Goal: Information Seeking & Learning: Check status

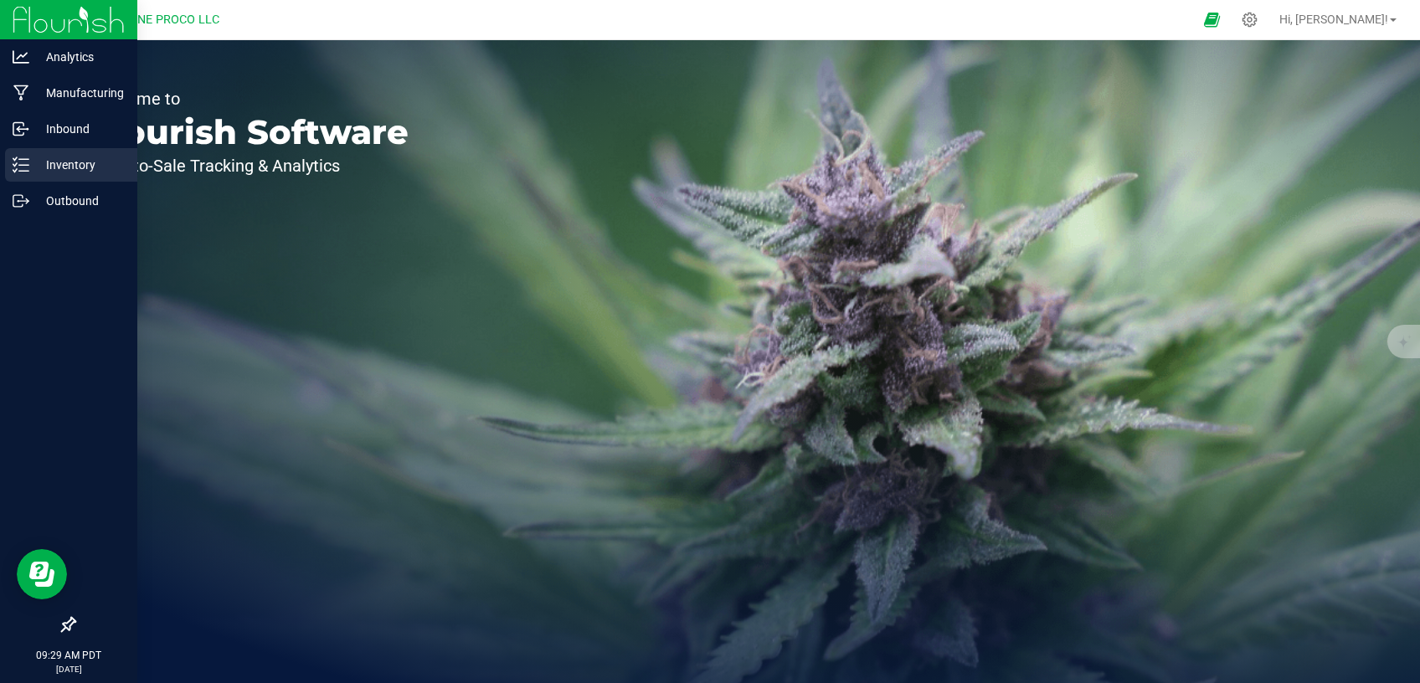
click at [70, 168] on p "Inventory" at bounding box center [79, 165] width 100 height 20
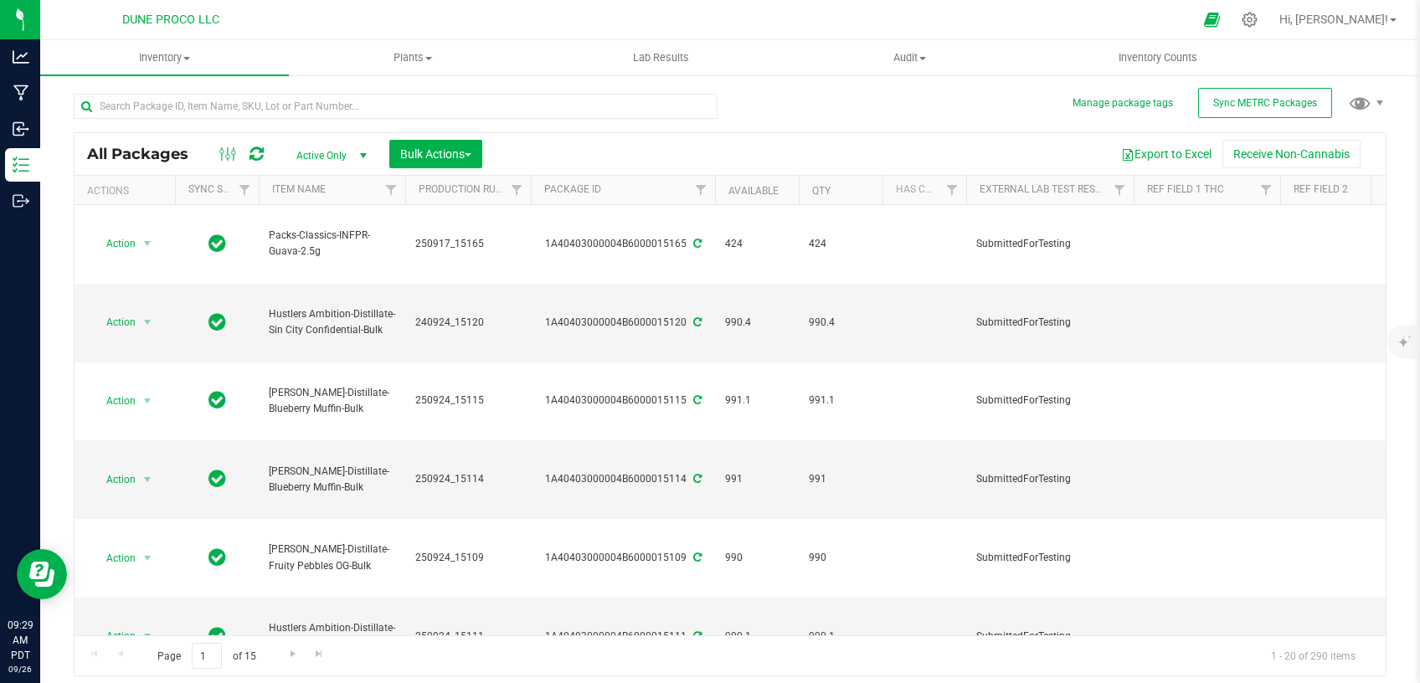
type input "[DATE]"
click at [317, 155] on span "Active Only" at bounding box center [328, 155] width 92 height 23
click at [302, 251] on li "All" at bounding box center [327, 257] width 90 height 25
type input "[DATE]"
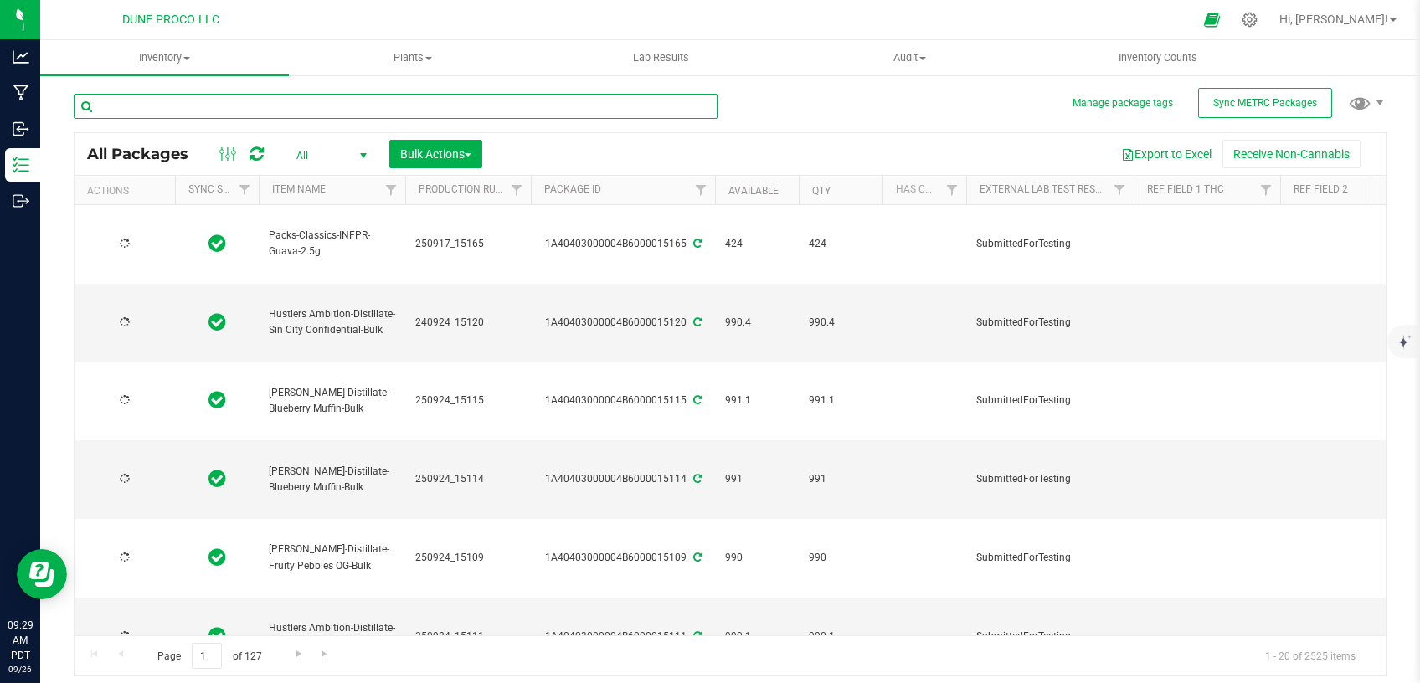
type input "[DATE]"
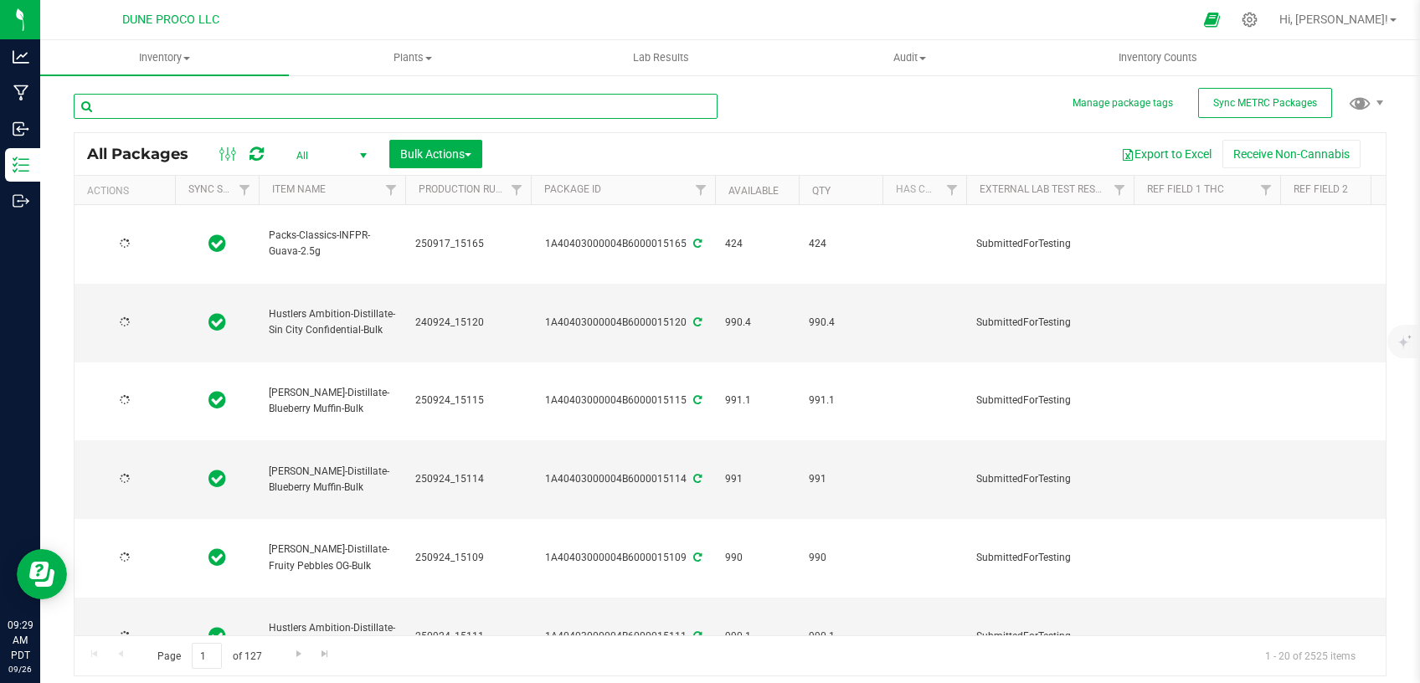
type input "[DATE]"
click at [306, 111] on input "text" at bounding box center [396, 106] width 644 height 25
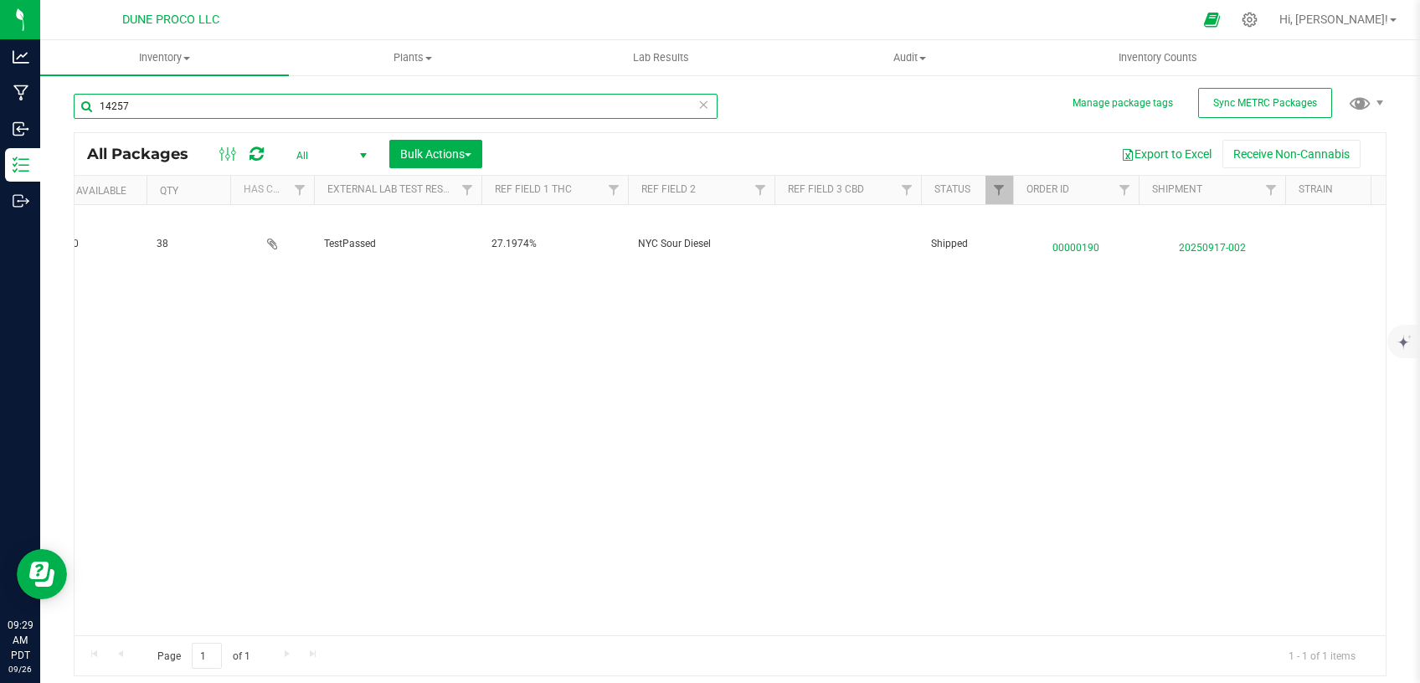
scroll to position [0, 807]
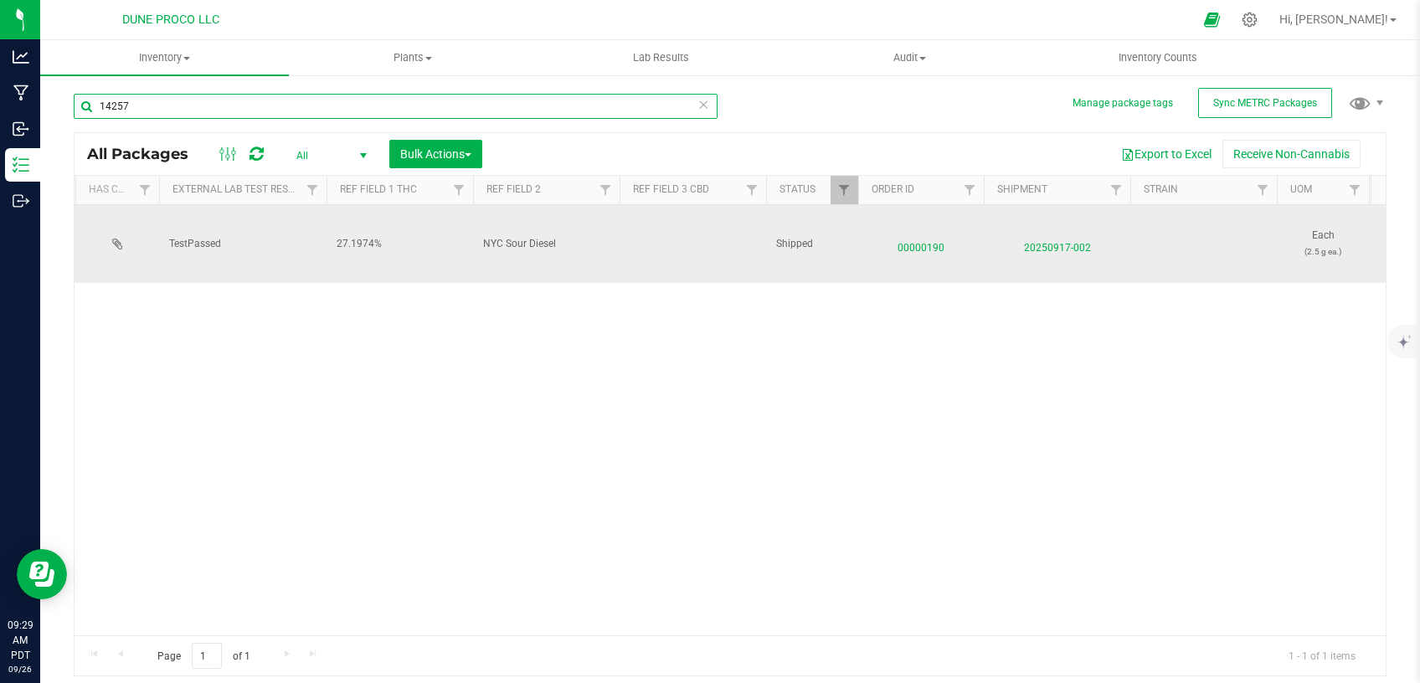
type input "14257"
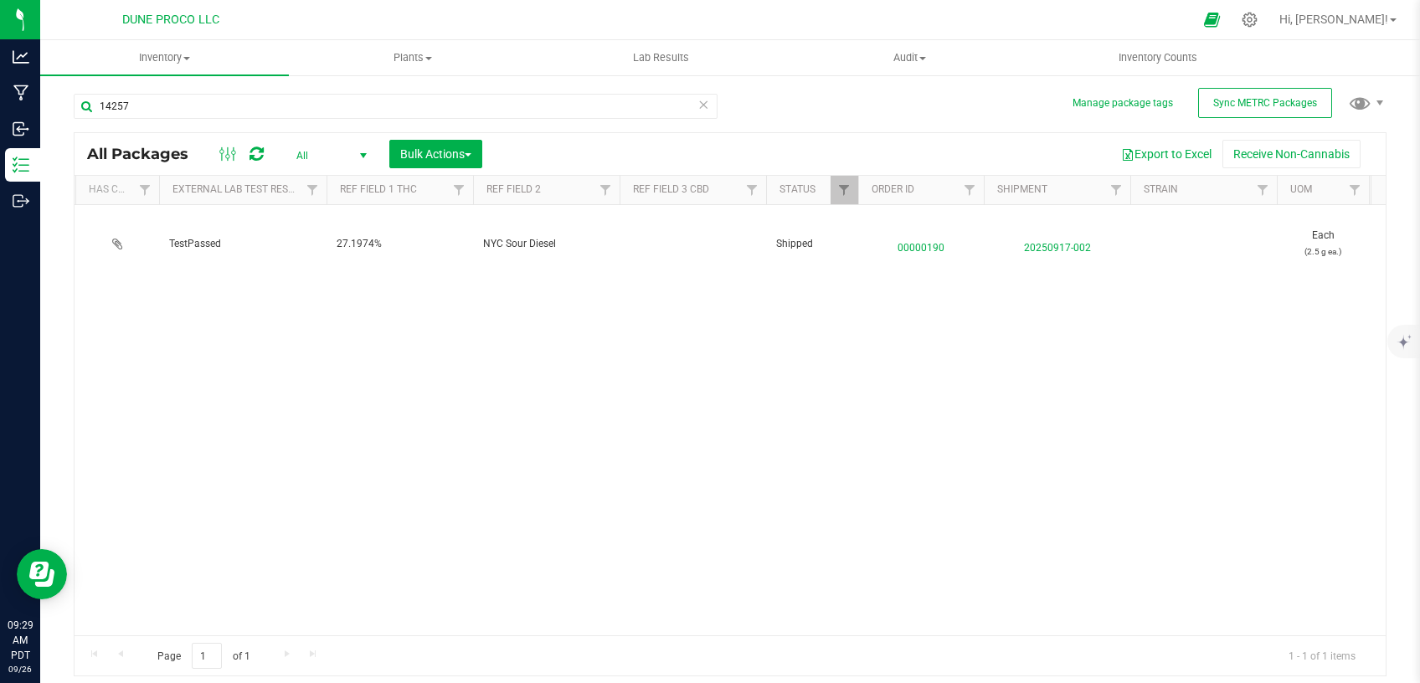
click at [862, 302] on div "Action Action Edit attributes Global inventory Locate package Package audit log…" at bounding box center [730, 420] width 1311 height 430
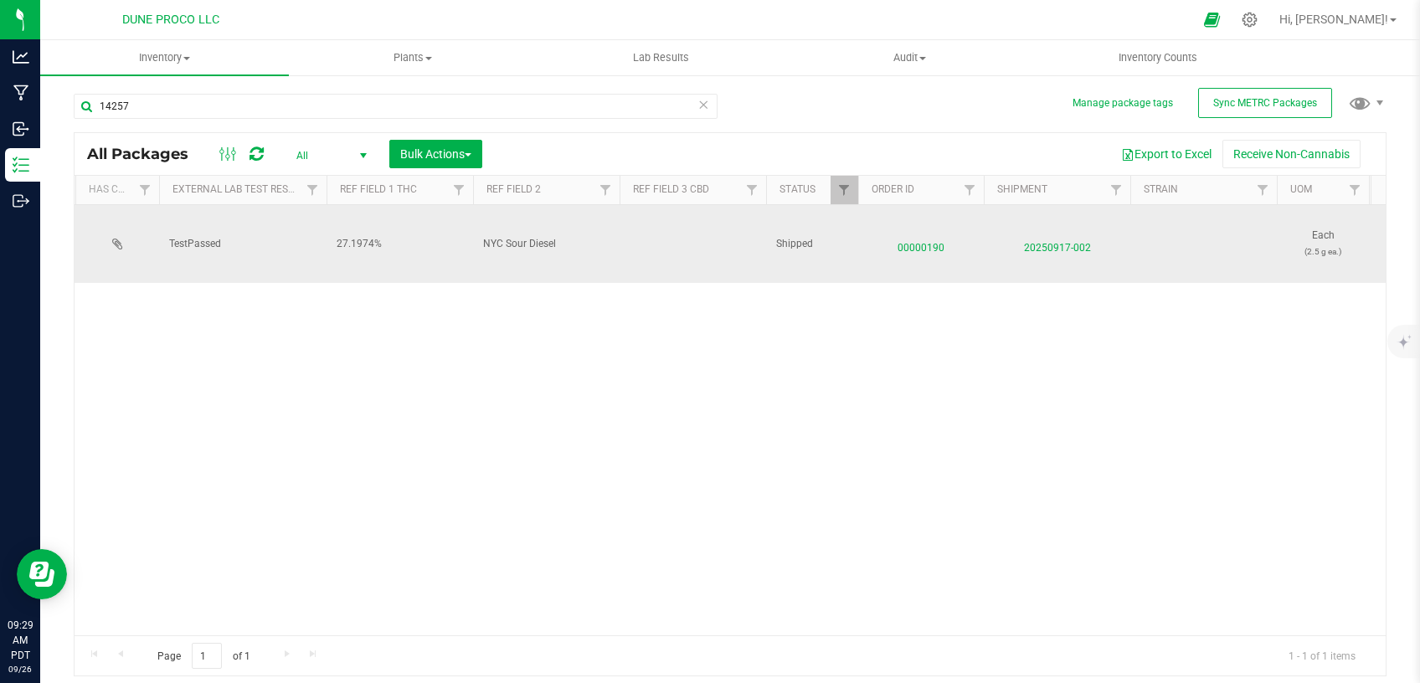
click at [922, 249] on span "00000190" at bounding box center [920, 244] width 105 height 24
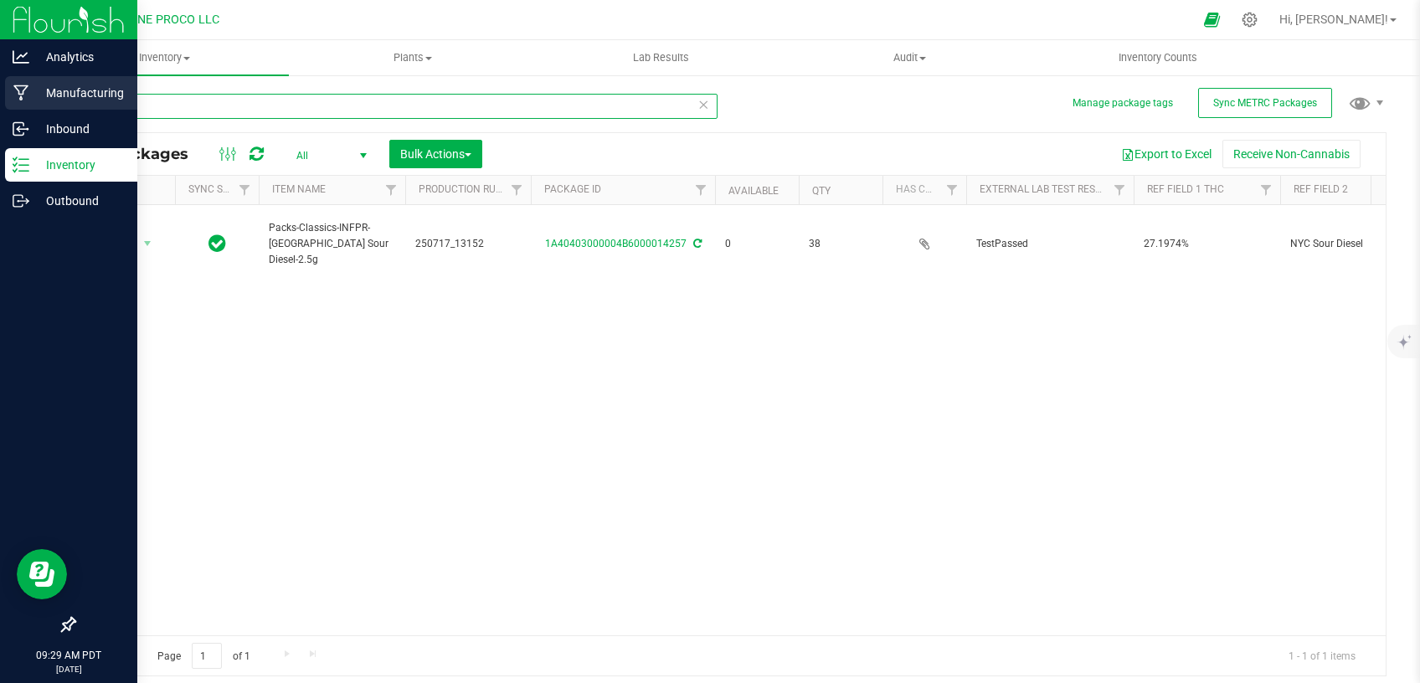
drag, startPoint x: 149, startPoint y: 105, endPoint x: 30, endPoint y: 92, distance: 119.6
click at [74, 94] on input "14257" at bounding box center [396, 106] width 644 height 25
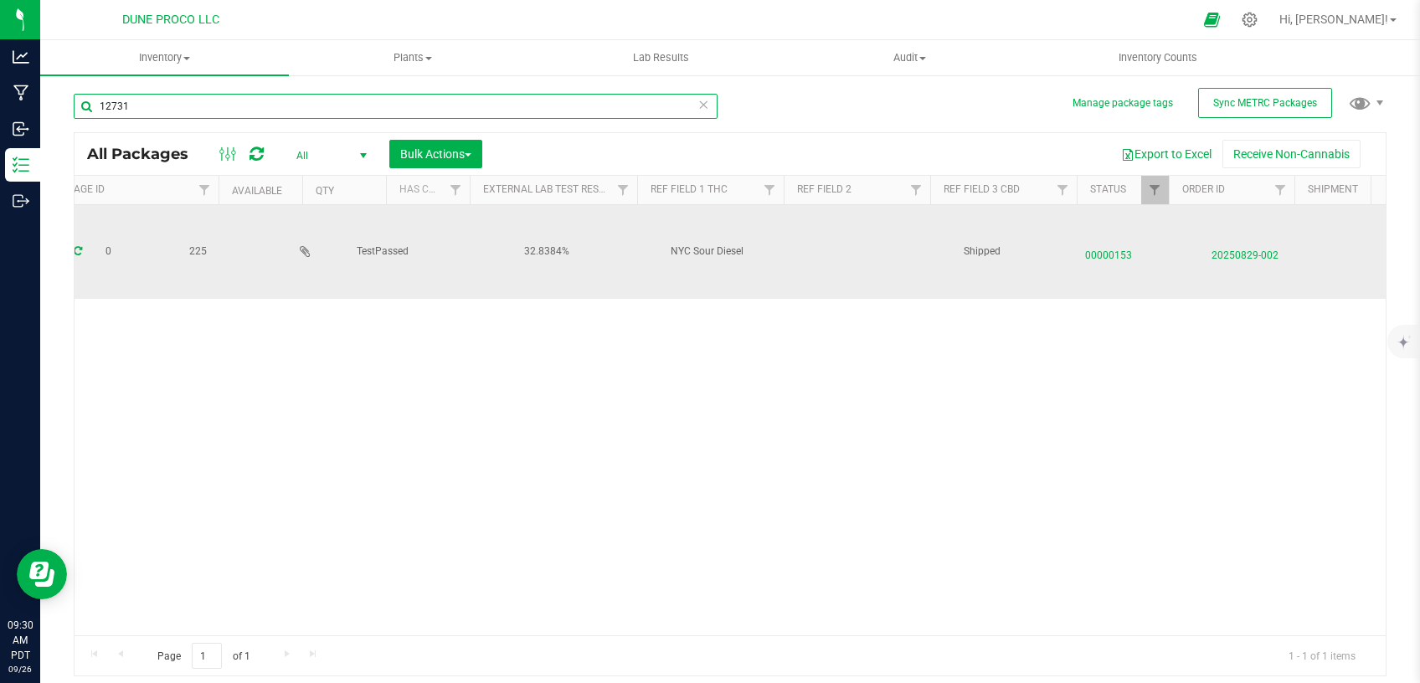
scroll to position [0, 621]
type input "12731"
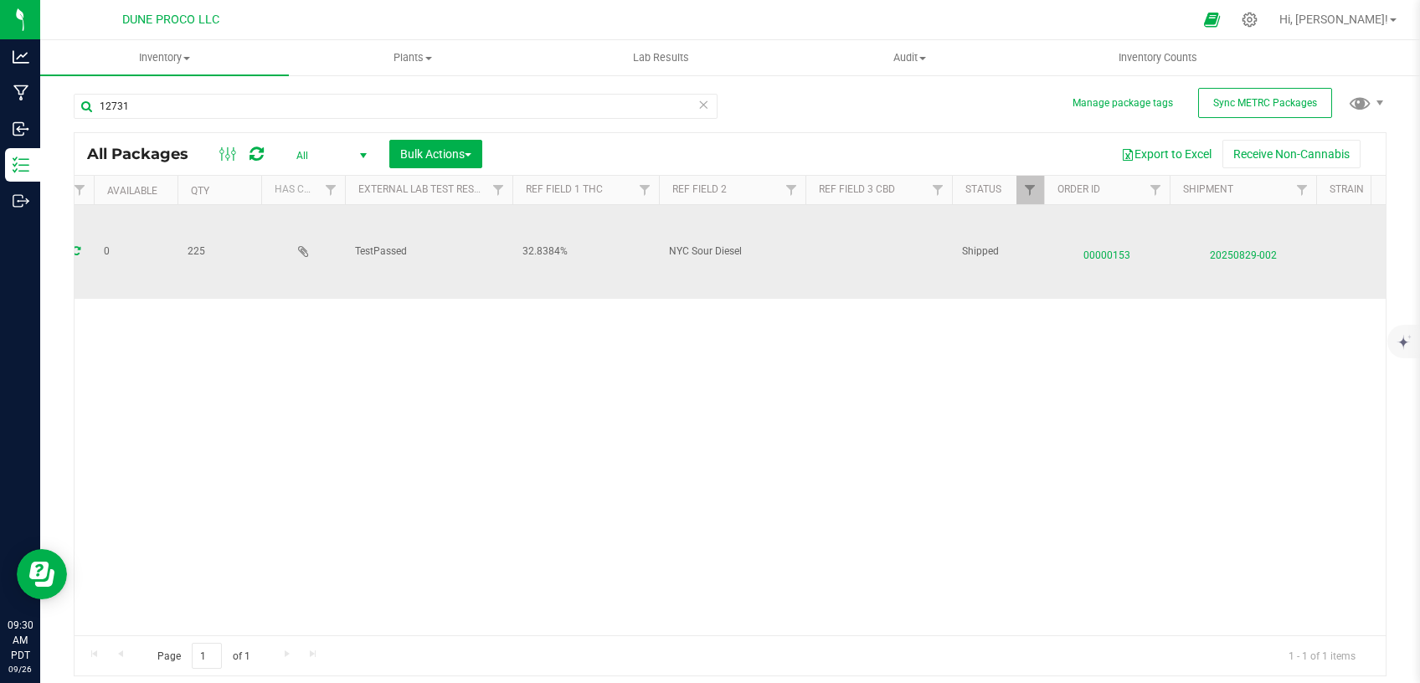
click at [1104, 241] on span "00000153" at bounding box center [1106, 251] width 105 height 24
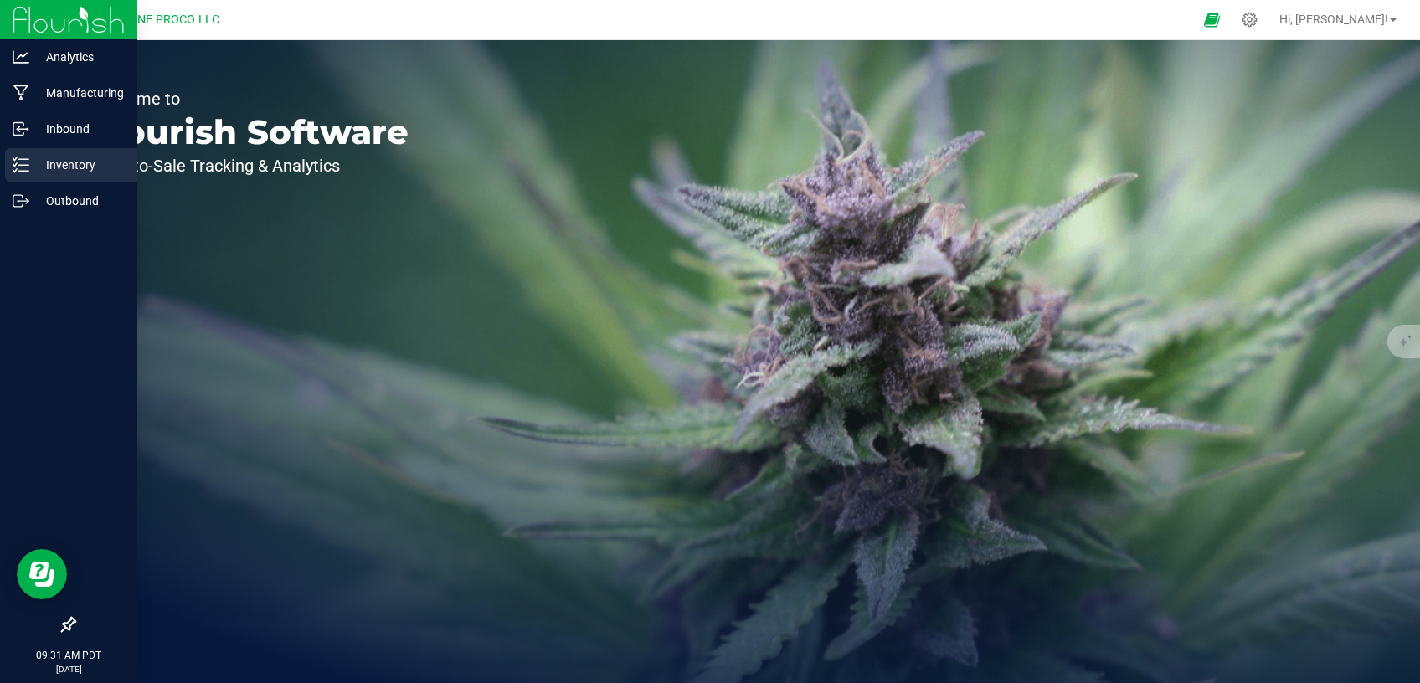
click at [49, 172] on p "Inventory" at bounding box center [79, 165] width 100 height 20
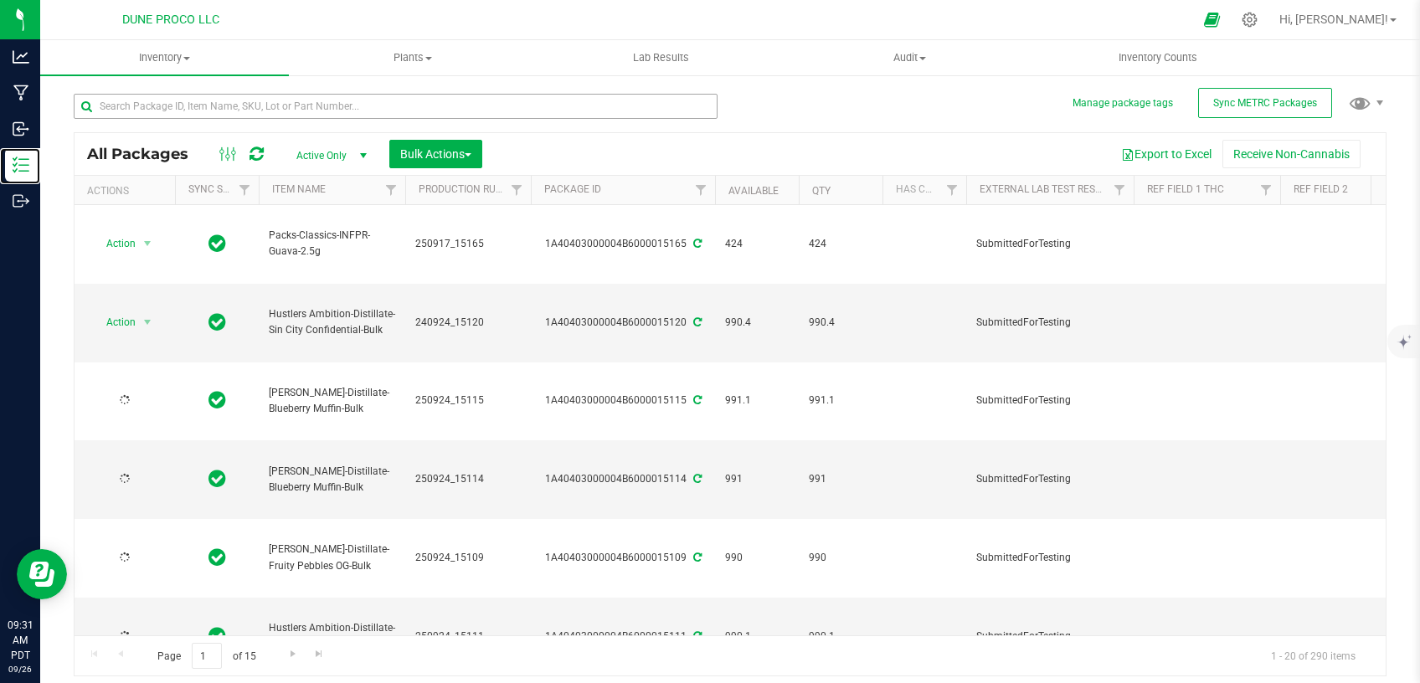
type input "[DATE]"
click at [194, 97] on input "text" at bounding box center [396, 106] width 644 height 25
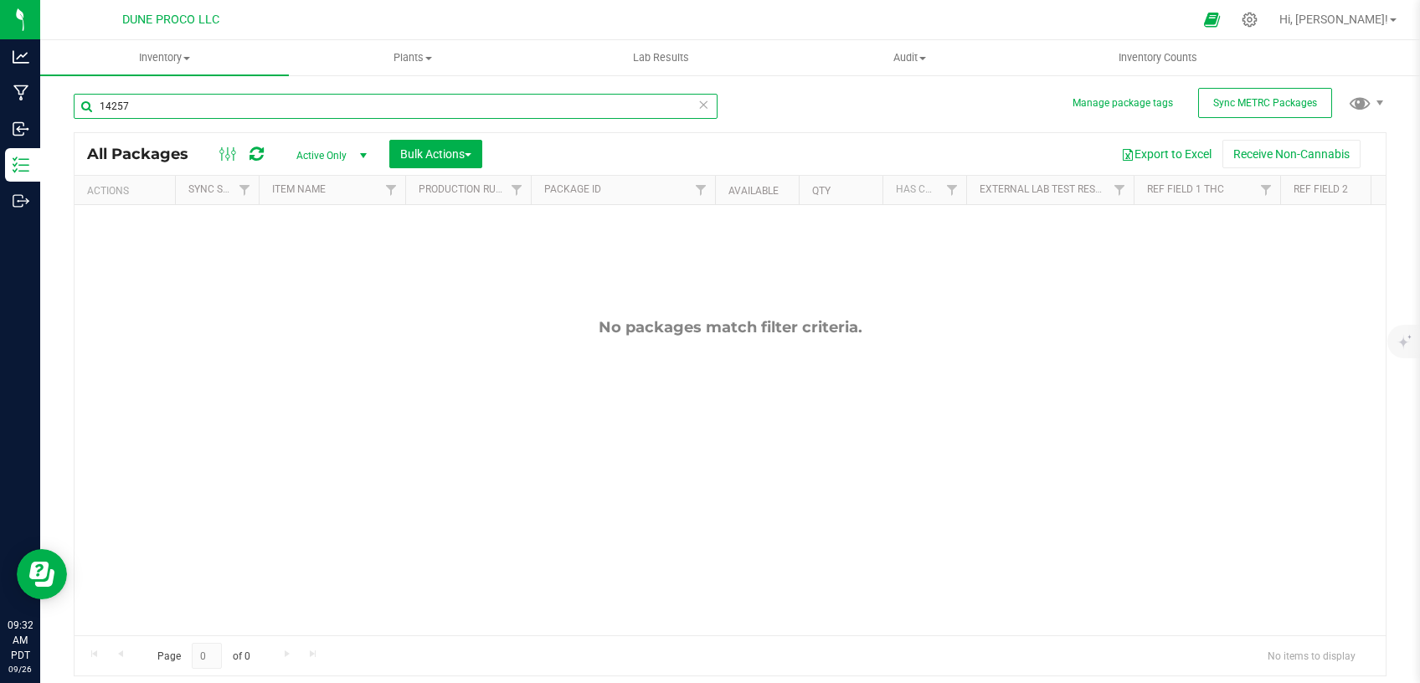
type input "14257"
click at [333, 150] on span "Active Only" at bounding box center [328, 155] width 92 height 23
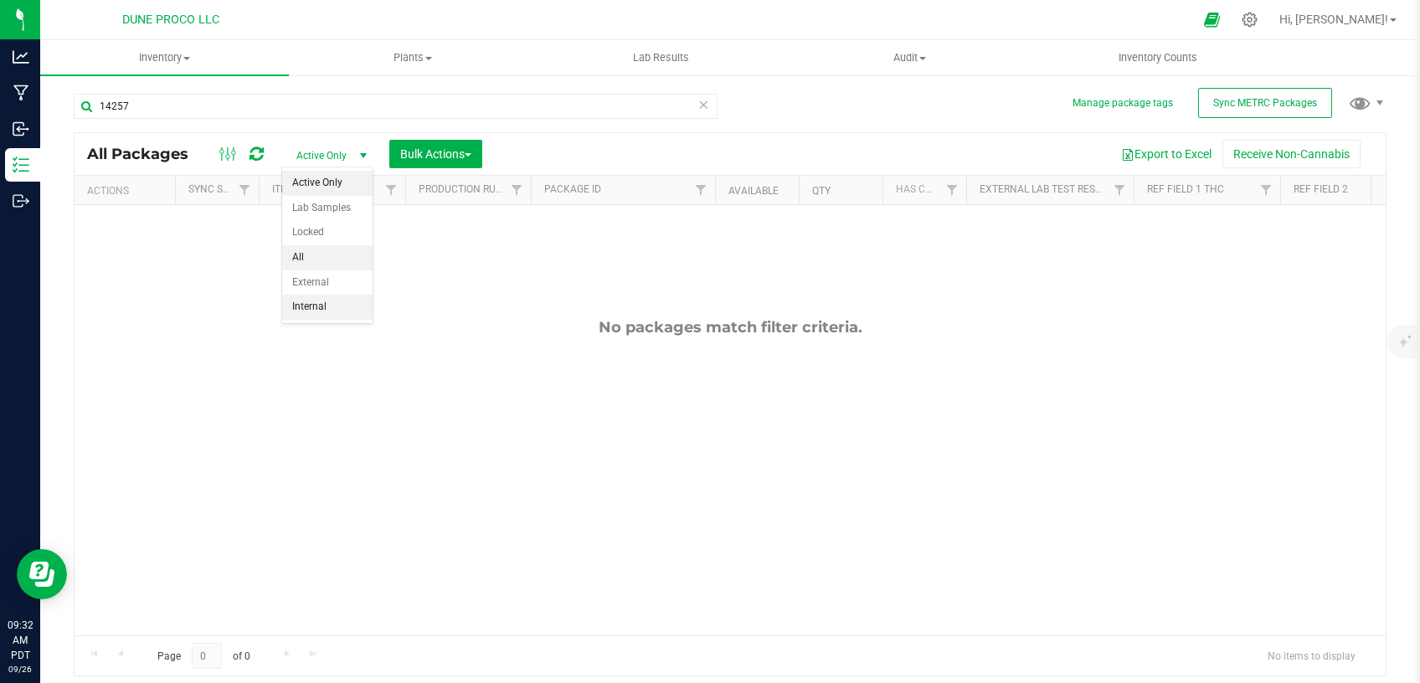
click at [329, 248] on li "All" at bounding box center [327, 257] width 90 height 25
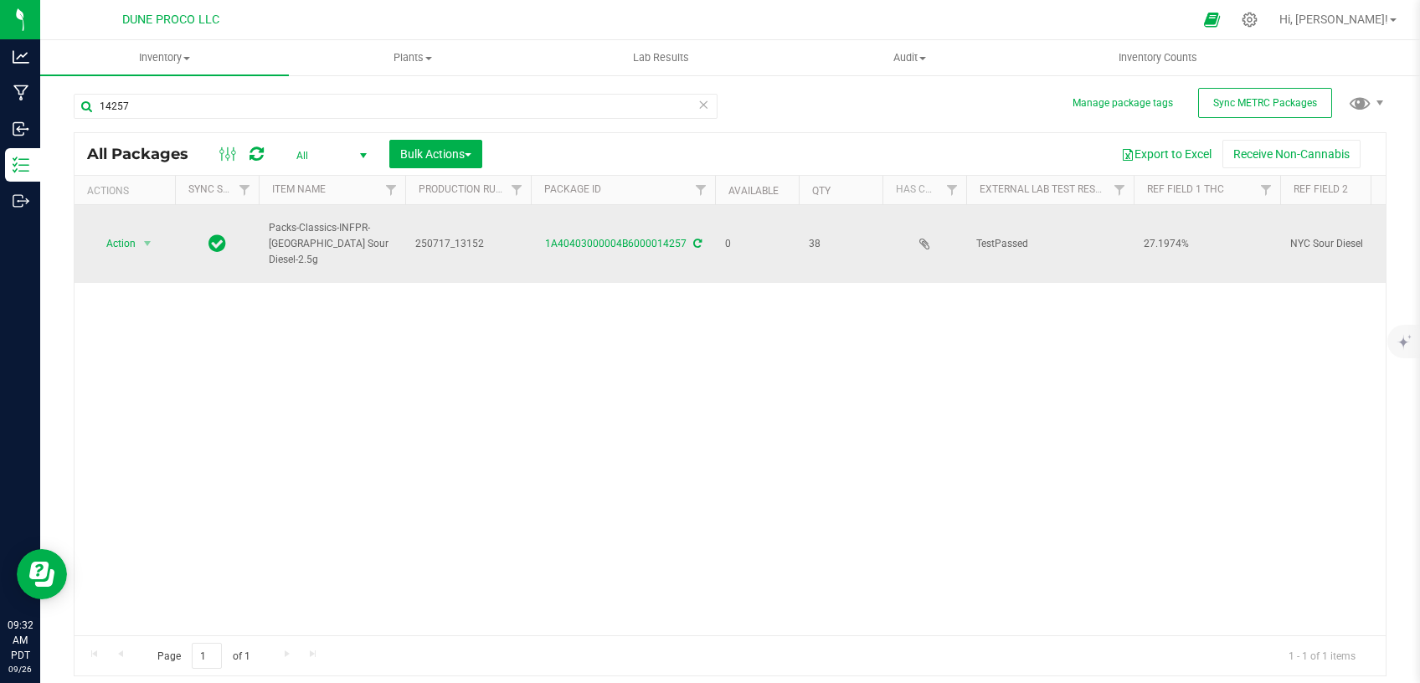
click at [450, 243] on span "250717_13152" at bounding box center [467, 244] width 105 height 16
drag, startPoint x: 491, startPoint y: 239, endPoint x: 322, endPoint y: 250, distance: 169.5
click at [404, 250] on input "250717_13152" at bounding box center [464, 244] width 120 height 26
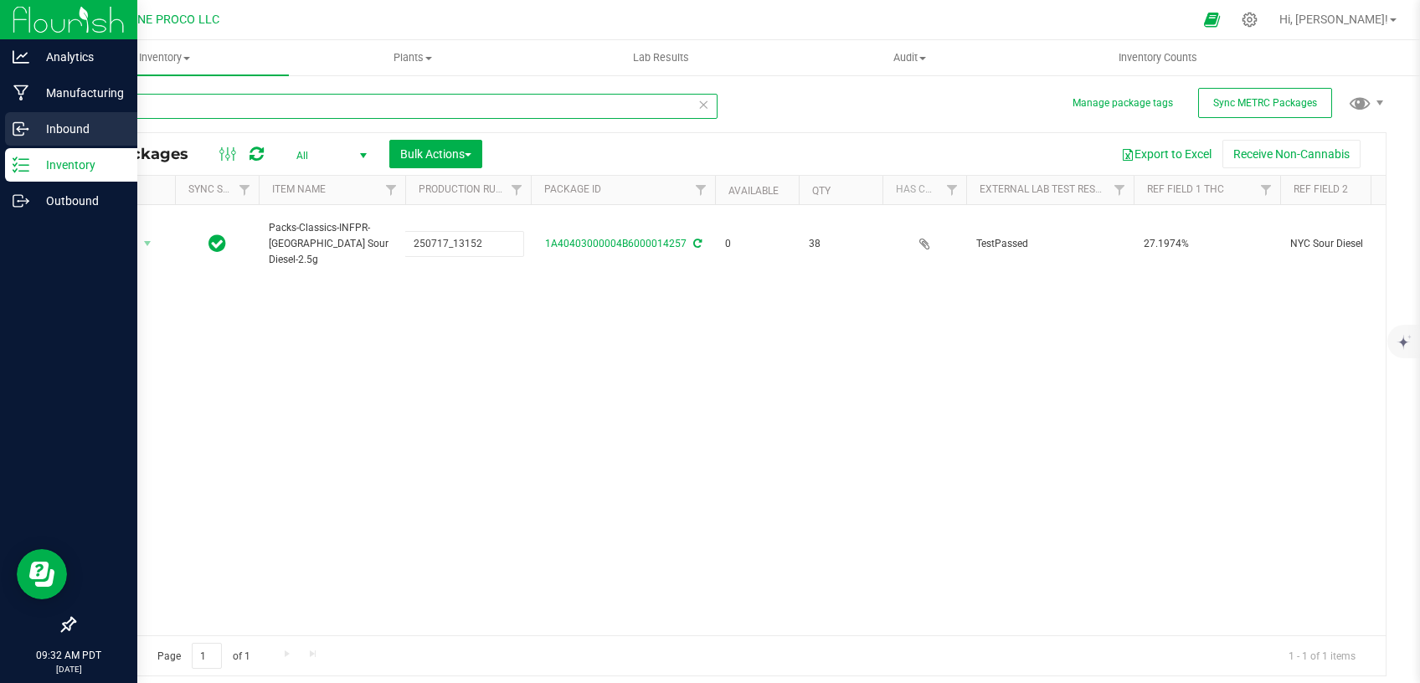
drag, startPoint x: 99, startPoint y: 100, endPoint x: 0, endPoint y: 116, distance: 100.1
click at [74, 111] on input "14257" at bounding box center [396, 106] width 644 height 25
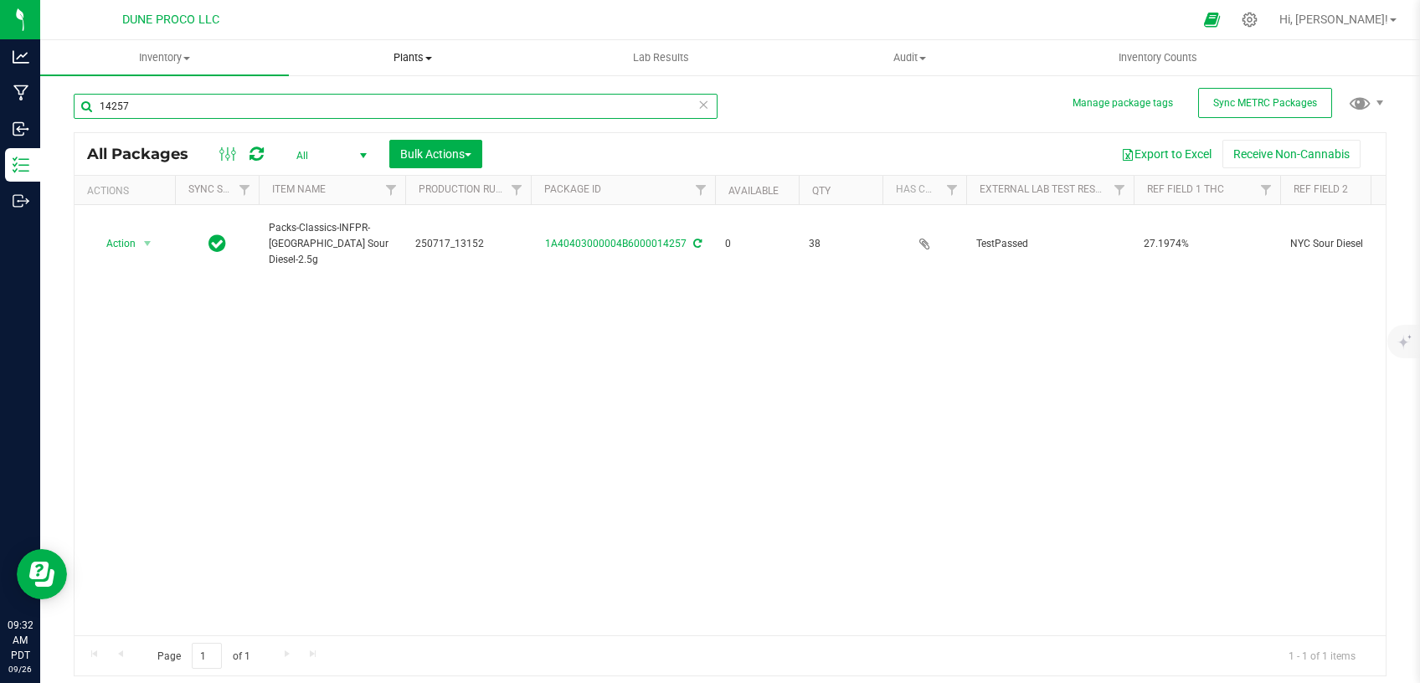
paste input "250717_13152"
type input "250717_13152"
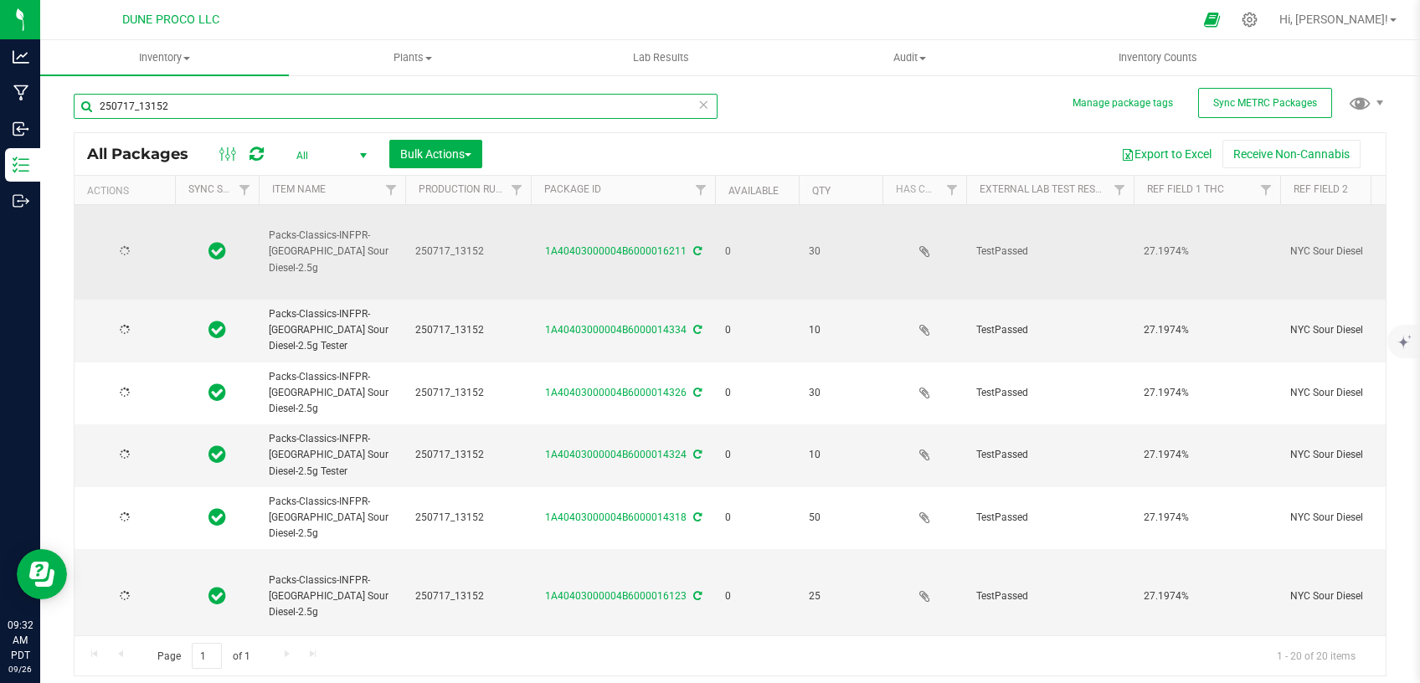
type input "[DATE]"
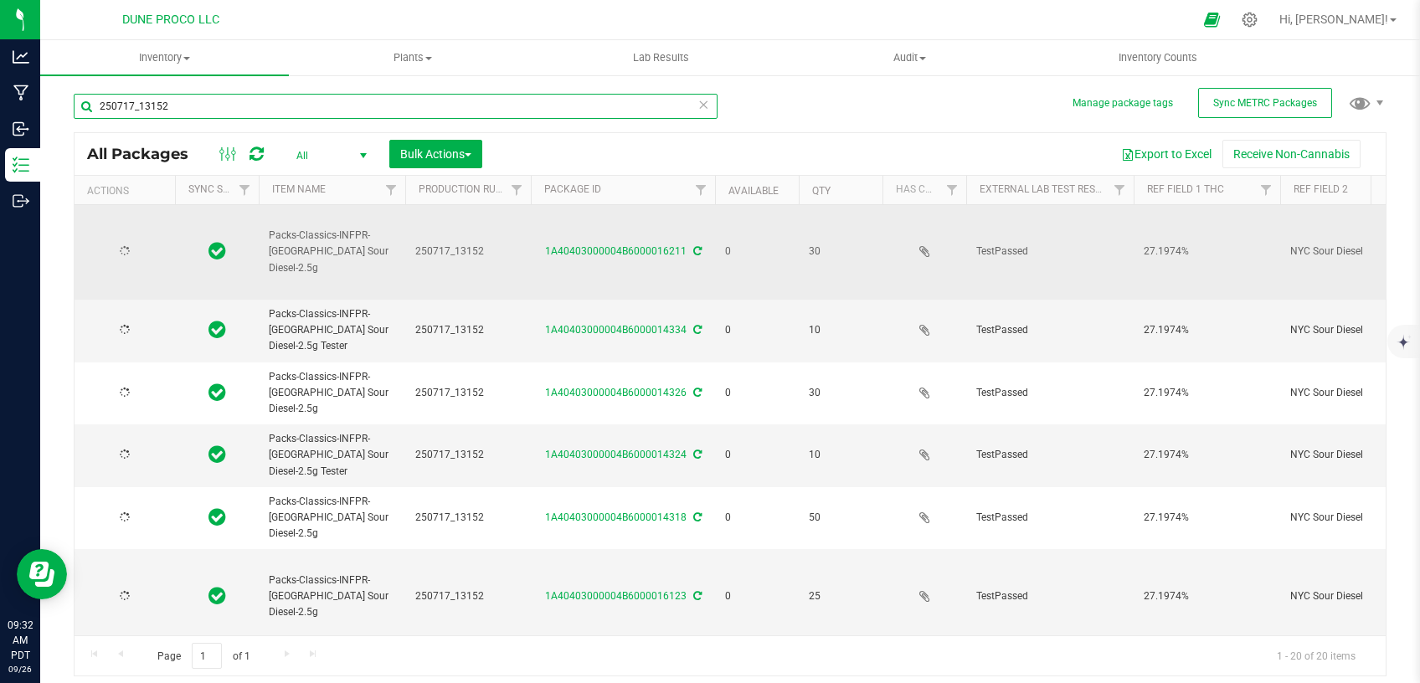
type input "[DATE]"
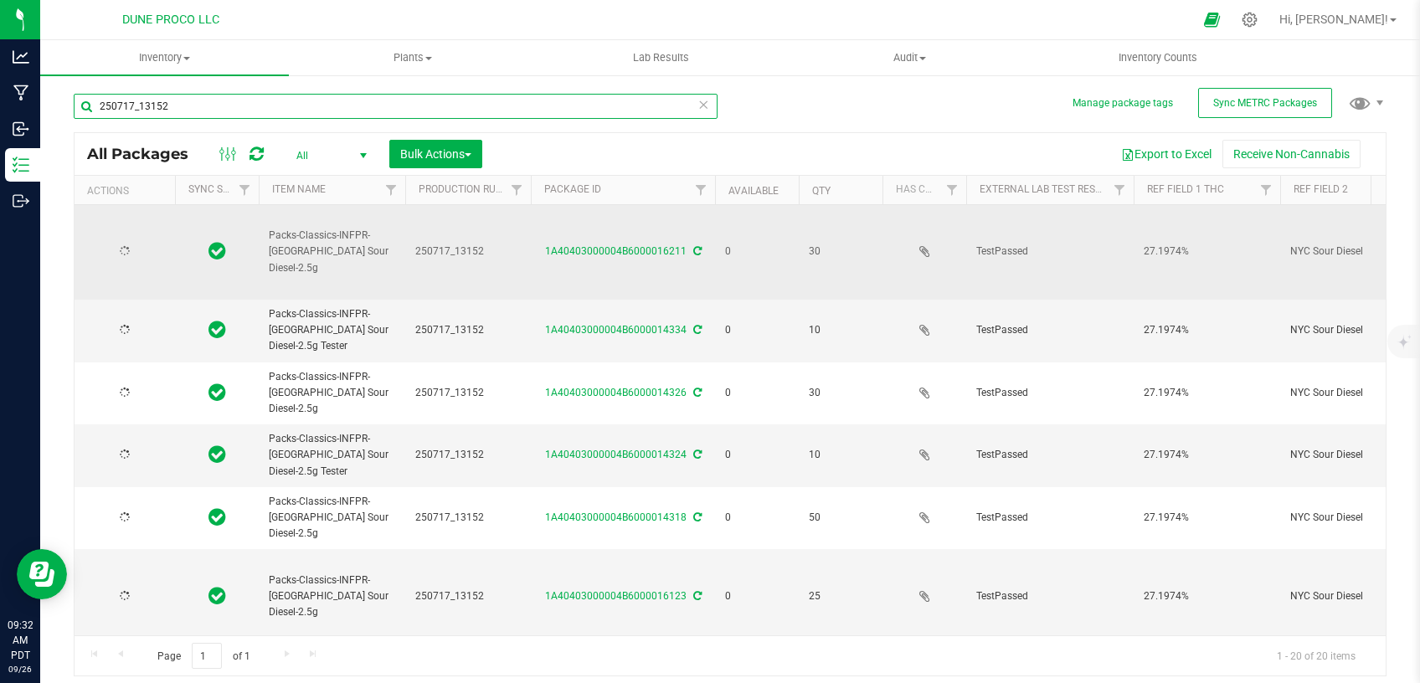
type input "[DATE]"
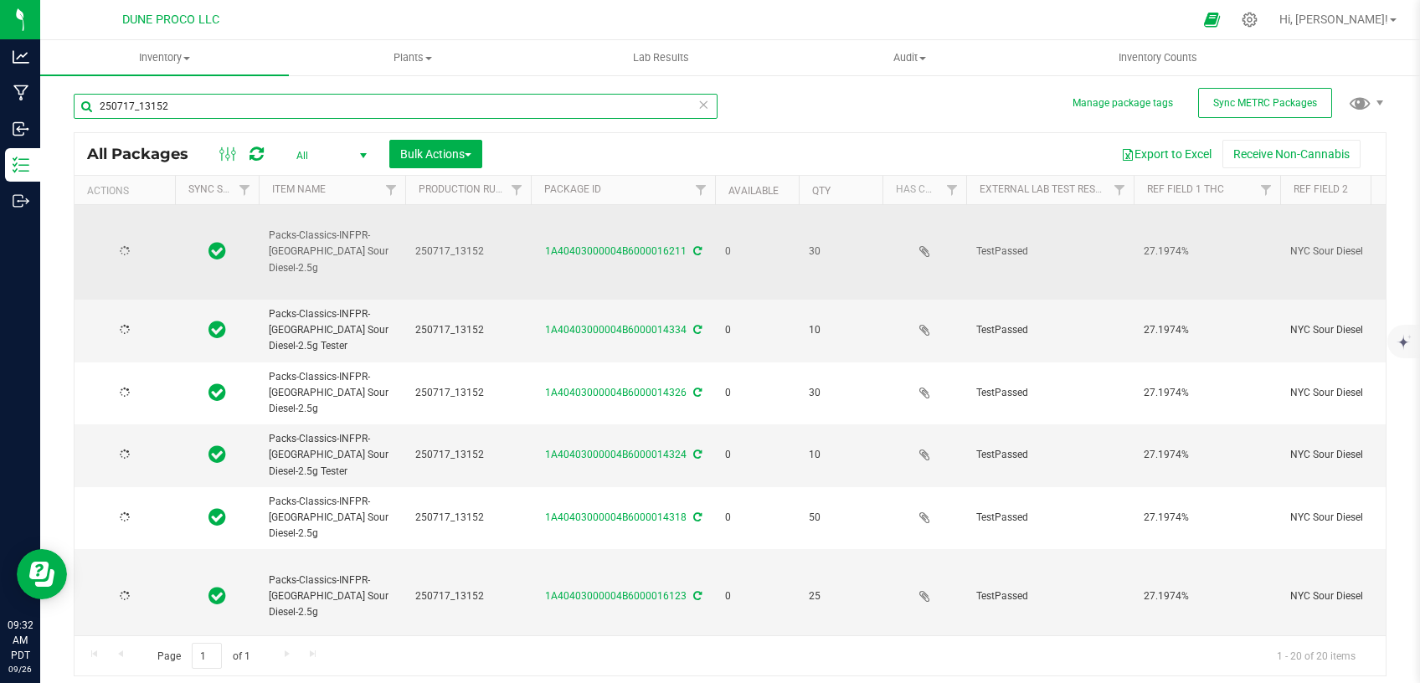
type input "[DATE]"
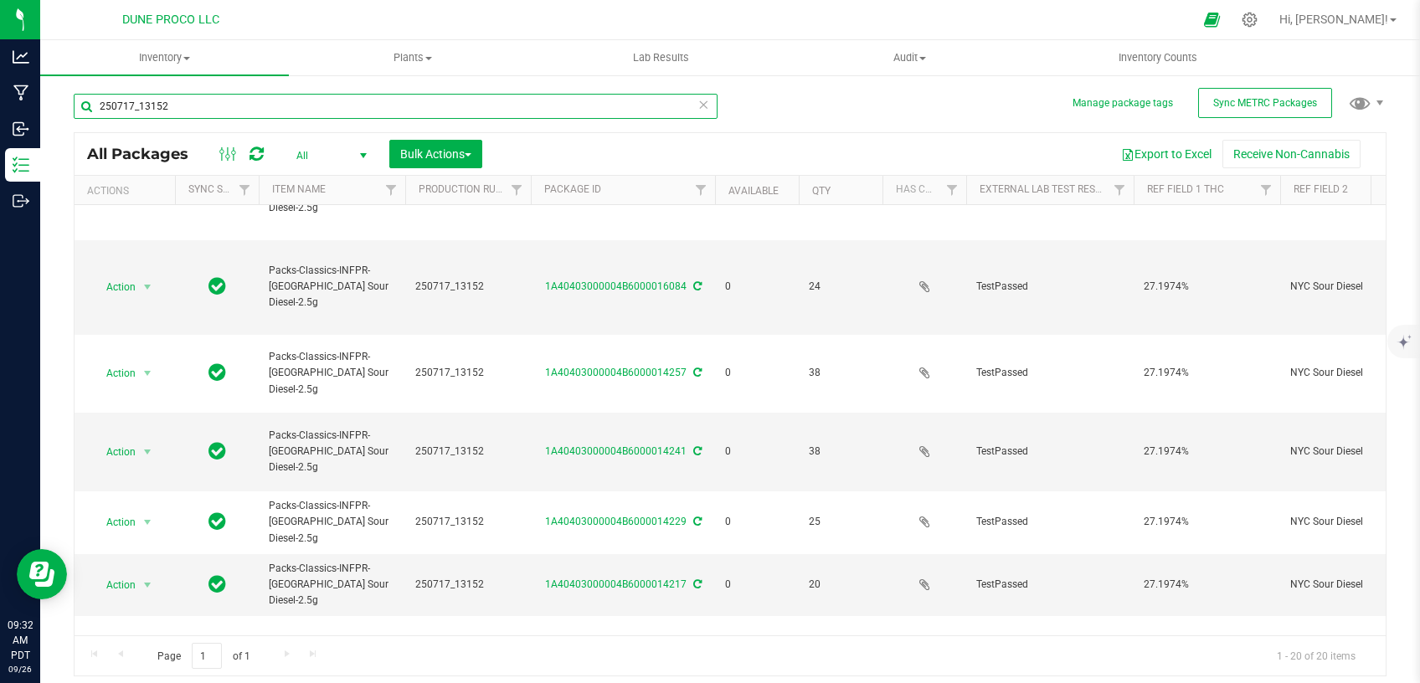
scroll to position [687, 0]
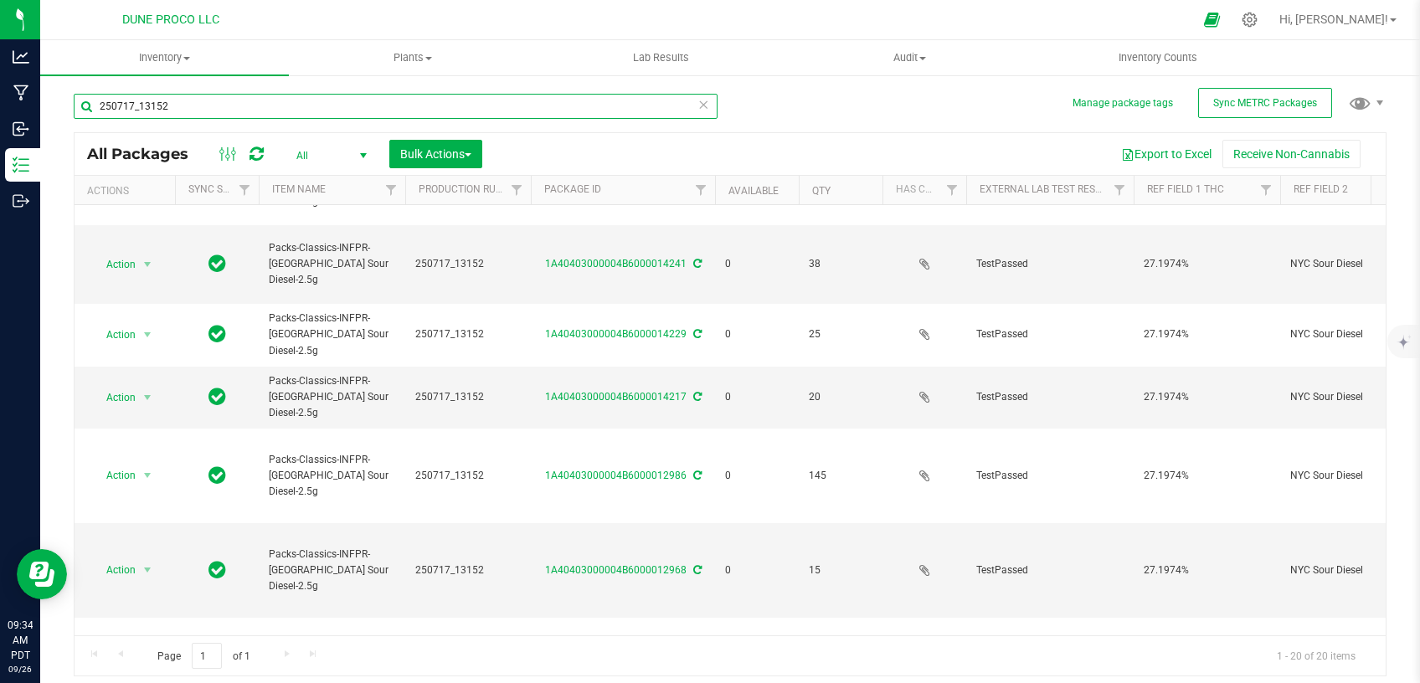
type input "250717_13152"
